Goal: Information Seeking & Learning: Check status

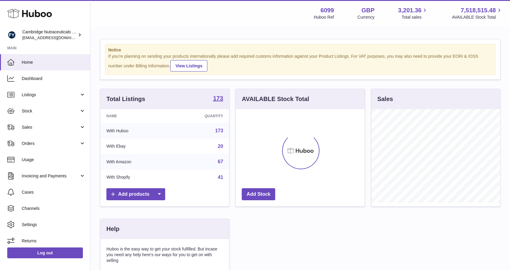
scroll to position [94, 129]
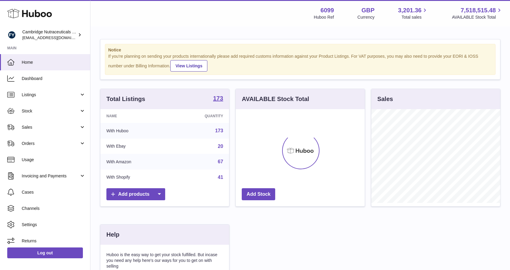
click at [447, 8] on div "6099 Huboo Ref GBP Currency 3,201.36 Total sales 7,518,515.48 AVAILABLE Stock T…" at bounding box center [408, 13] width 189 height 14
click at [46, 107] on link "Stock" at bounding box center [45, 111] width 90 height 16
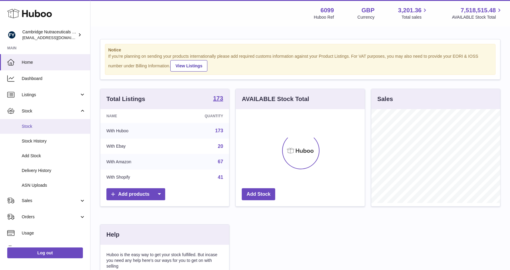
click at [36, 126] on span "Stock" at bounding box center [54, 127] width 64 height 6
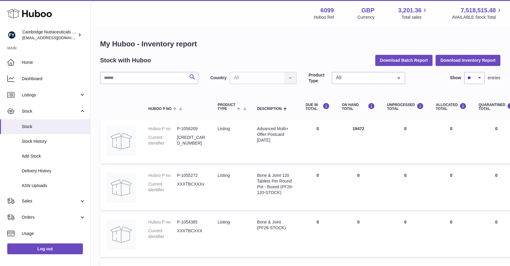
click at [36, 126] on span "Stock" at bounding box center [54, 127] width 64 height 6
click at [130, 83] on input "text" at bounding box center [149, 78] width 98 height 12
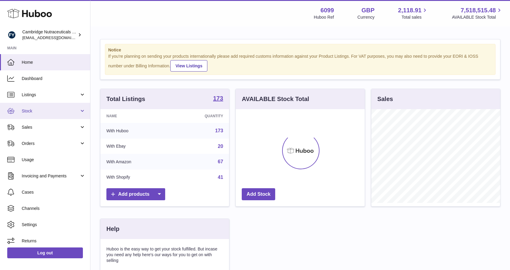
scroll to position [94, 129]
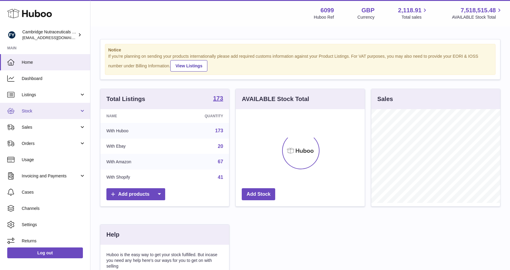
click at [35, 112] on span "Stock" at bounding box center [51, 111] width 58 height 6
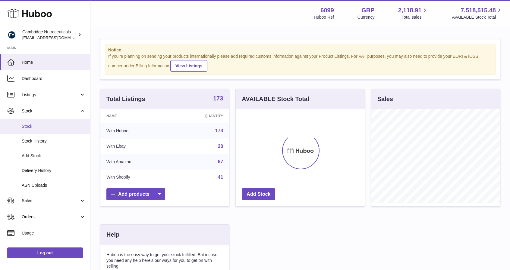
click at [41, 126] on span "Stock" at bounding box center [54, 127] width 64 height 6
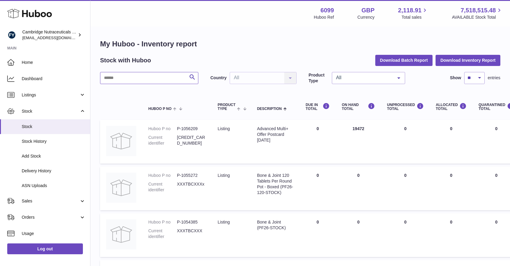
click at [173, 79] on input "text" at bounding box center [149, 78] width 98 height 12
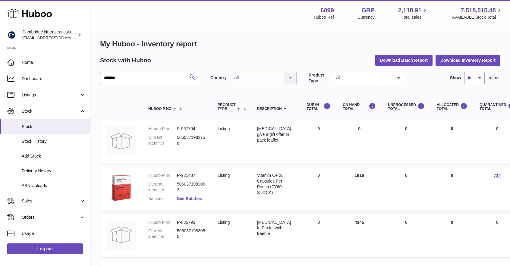
click at [196, 197] on link "See Batches" at bounding box center [189, 198] width 25 height 5
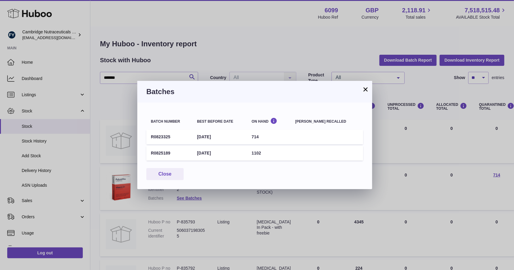
click at [365, 89] on button "×" at bounding box center [365, 89] width 7 height 7
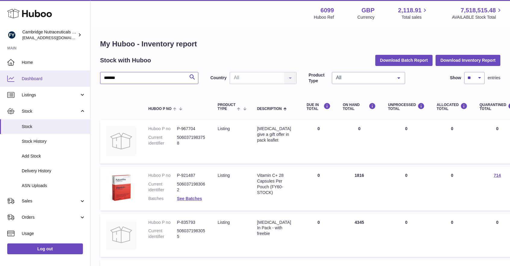
drag, startPoint x: 128, startPoint y: 78, endPoint x: 69, endPoint y: 78, distance: 59.0
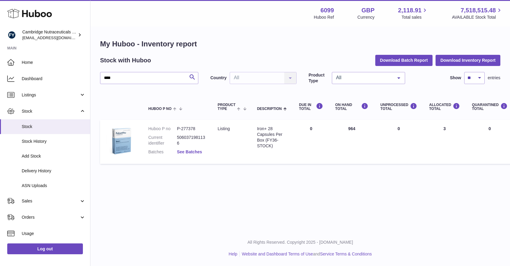
click at [195, 154] on link "See Batches" at bounding box center [189, 151] width 25 height 5
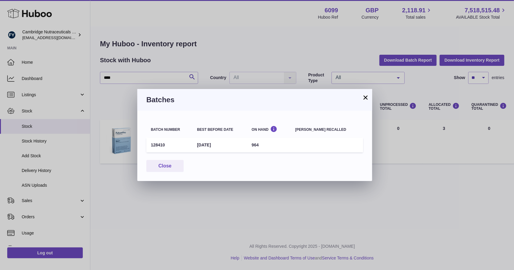
click at [367, 97] on button "×" at bounding box center [365, 97] width 7 height 7
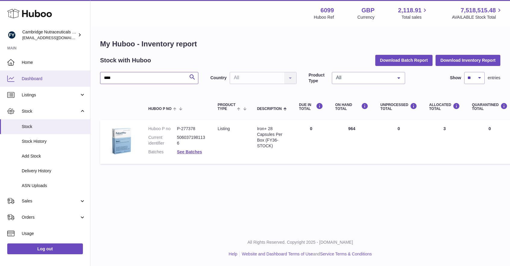
drag, startPoint x: 126, startPoint y: 78, endPoint x: 69, endPoint y: 77, distance: 57.8
click at [69, 77] on div "Huboo Cambridge Nutraceuticals Ltd huboo@camnutra.com Main Home Dashboard Listi…" at bounding box center [255, 133] width 510 height 266
type input "*******"
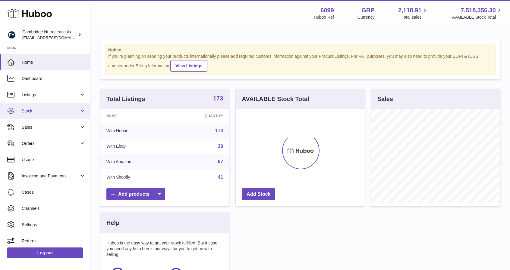
scroll to position [94, 129]
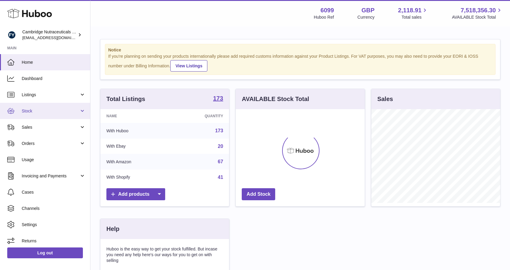
click at [46, 112] on span "Stock" at bounding box center [51, 111] width 58 height 6
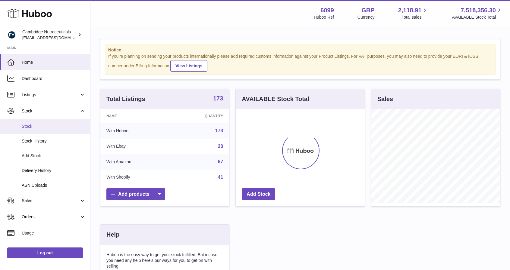
click at [40, 129] on span "Stock" at bounding box center [54, 127] width 64 height 6
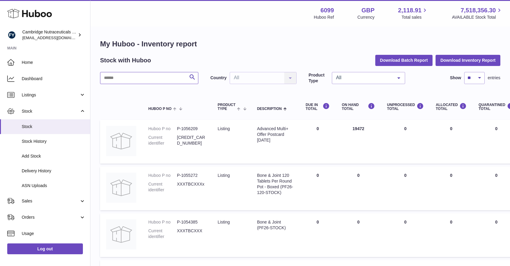
click at [148, 78] on input "text" at bounding box center [149, 78] width 98 height 12
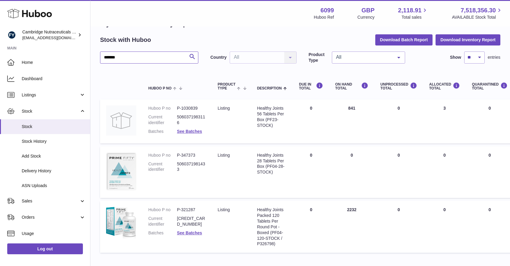
scroll to position [30, 0]
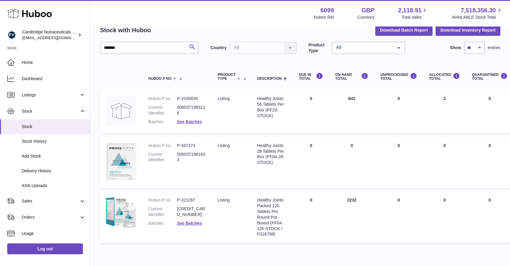
drag, startPoint x: 359, startPoint y: 98, endPoint x: 346, endPoint y: 98, distance: 12.3
click at [346, 98] on td "ON HAND Total 841" at bounding box center [351, 112] width 45 height 44
copy td "841"
drag, startPoint x: 112, startPoint y: 46, endPoint x: 67, endPoint y: 52, distance: 46.2
click at [65, 55] on div "Huboo Cambridge Nutraceuticals Ltd huboo@camnutra.com Main Home Dashboard Listi…" at bounding box center [255, 132] width 510 height 324
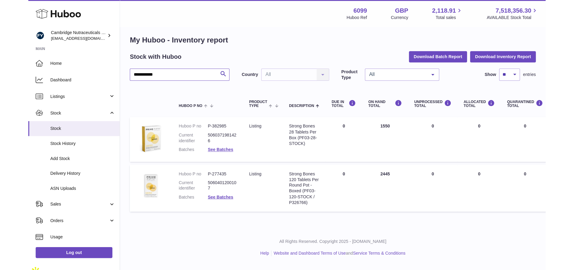
scroll to position [5, 0]
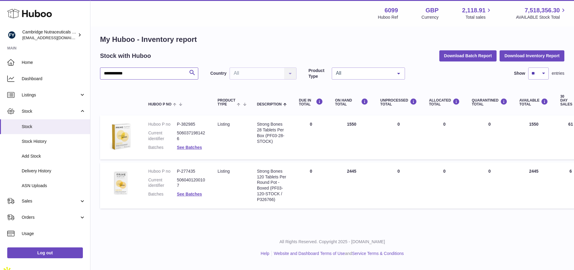
drag, startPoint x: 134, startPoint y: 71, endPoint x: -41, endPoint y: 104, distance: 177.7
click at [0, 104] on html ".st0{fill:#141414;}" at bounding box center [287, 130] width 574 height 270
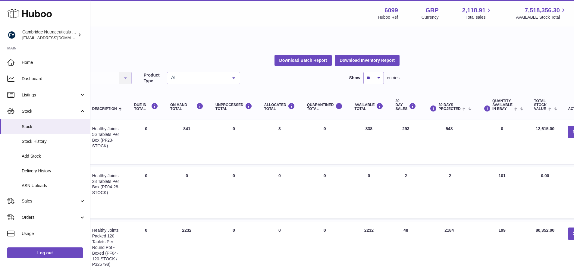
scroll to position [0, 187]
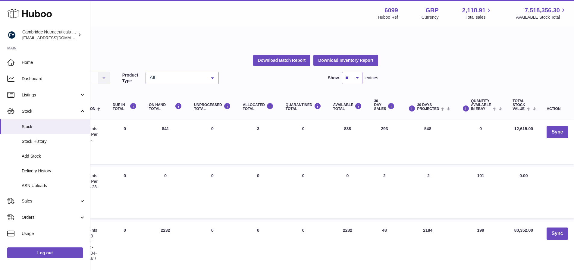
click at [425, 126] on td "30 DAYS PROJECTED 548" at bounding box center [428, 142] width 54 height 44
click at [363, 131] on td "AVAILABLE Total 838" at bounding box center [347, 142] width 41 height 44
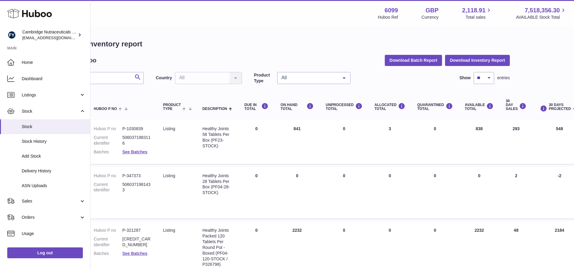
scroll to position [0, 0]
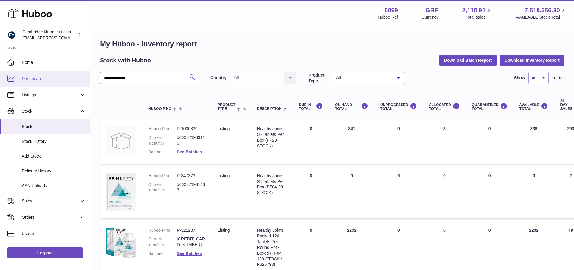
drag, startPoint x: 132, startPoint y: 76, endPoint x: 23, endPoint y: 78, distance: 108.4
click at [20, 79] on div "**********" at bounding box center [287, 162] width 574 height 324
type input "**********"
